Goal: Task Accomplishment & Management: Manage account settings

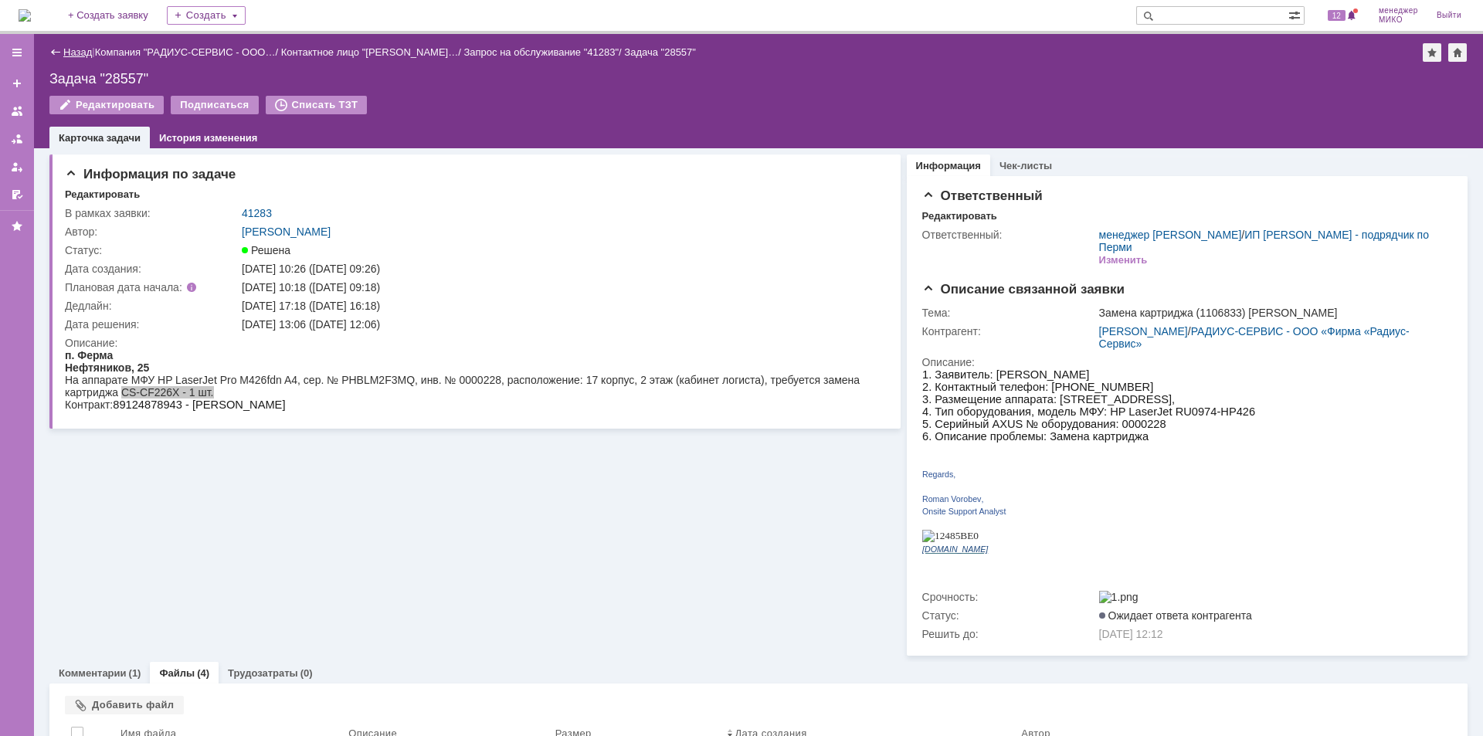
click at [70, 51] on link "Назад" at bounding box center [77, 52] width 29 height 12
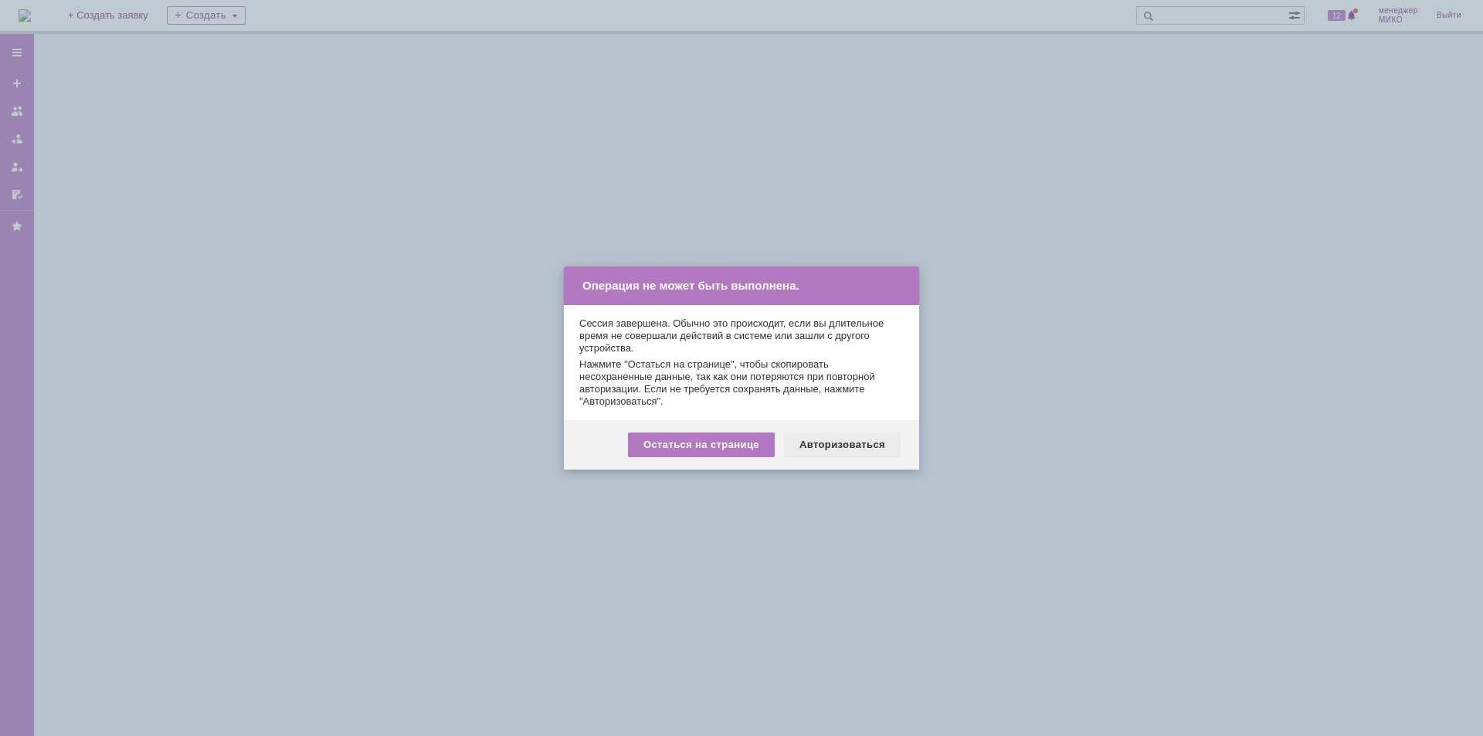
click at [871, 435] on div "Авторизоваться" at bounding box center [842, 445] width 117 height 25
